Goal: Task Accomplishment & Management: Manage account settings

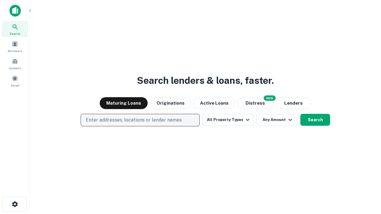
click at [140, 120] on p "Enter addresses, locations or lender names" at bounding box center [134, 120] width 96 height 7
type input "**********"
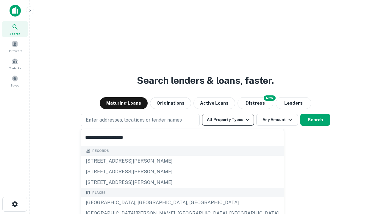
click at [142, 203] on div "[GEOGRAPHIC_DATA], [GEOGRAPHIC_DATA], [GEOGRAPHIC_DATA]" at bounding box center [182, 202] width 202 height 11
click at [228, 120] on button "All Property Types" at bounding box center [228, 120] width 52 height 12
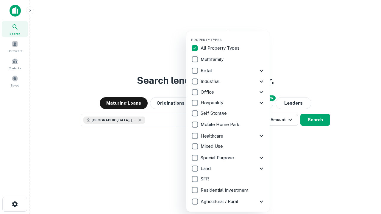
click at [233, 36] on button "button" at bounding box center [232, 36] width 83 height 0
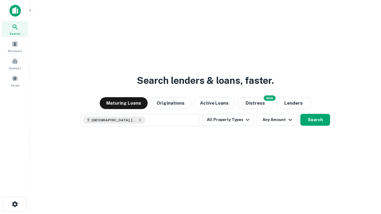
scroll to position [10, 0]
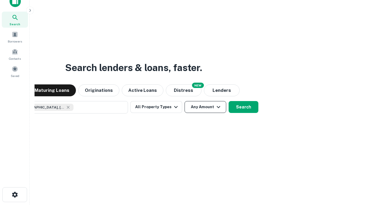
click at [184, 101] on button "Any Amount" at bounding box center [205, 107] width 42 height 12
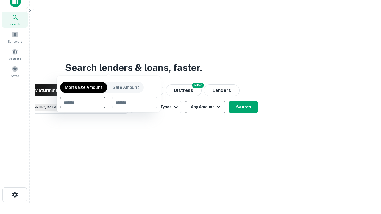
scroll to position [43, 168]
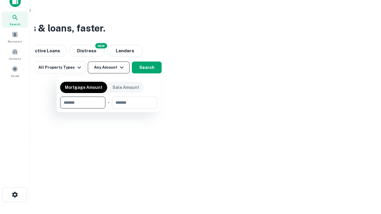
type input "*******"
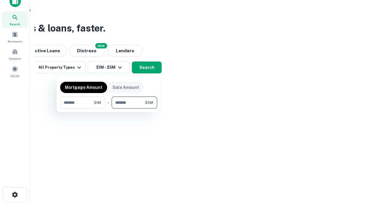
type input "*******"
click at [109, 109] on button "button" at bounding box center [108, 109] width 97 height 0
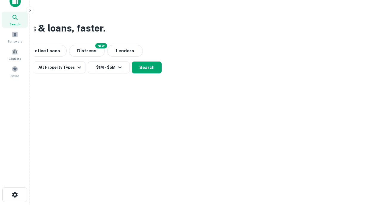
scroll to position [10, 0]
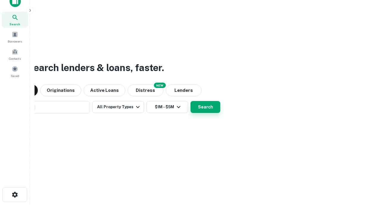
click at [190, 101] on button "Search" at bounding box center [205, 107] width 30 height 12
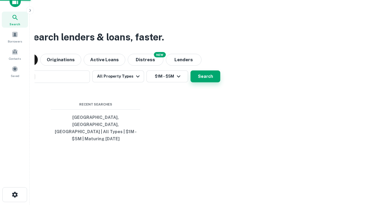
scroll to position [19, 168]
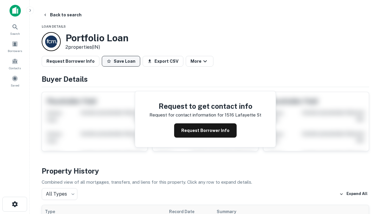
click at [121, 61] on button "Save Loan" at bounding box center [121, 61] width 38 height 11
click at [122, 61] on button "Loan Saved" at bounding box center [122, 61] width 41 height 11
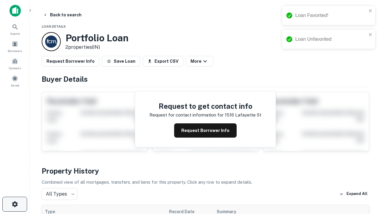
click at [15, 204] on icon "button" at bounding box center [14, 204] width 7 height 7
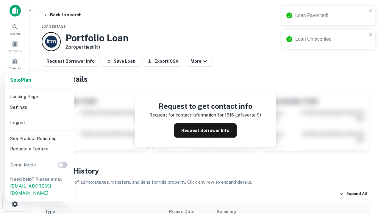
click at [39, 123] on li "Logout" at bounding box center [40, 122] width 64 height 11
